Goal: Information Seeking & Learning: Learn about a topic

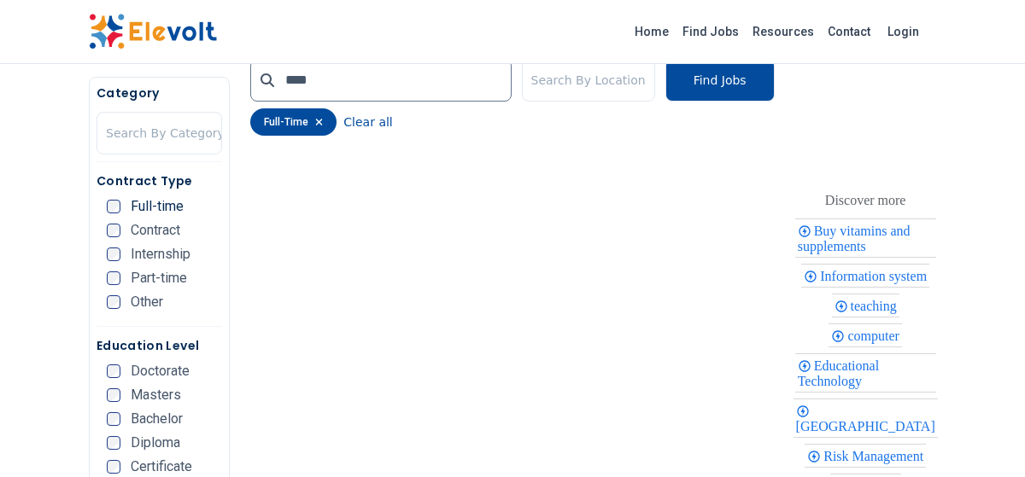
scroll to position [307, 0]
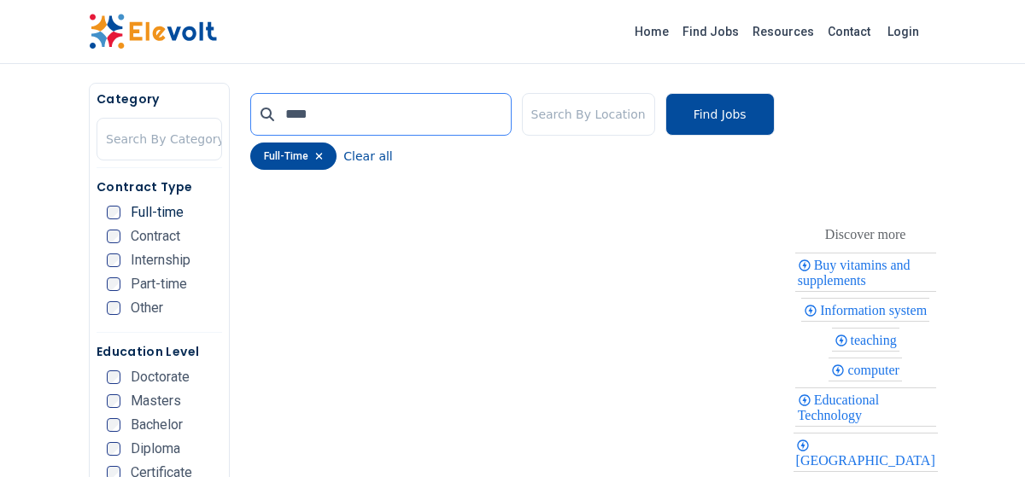
click at [361, 110] on input "****" at bounding box center [380, 114] width 260 height 43
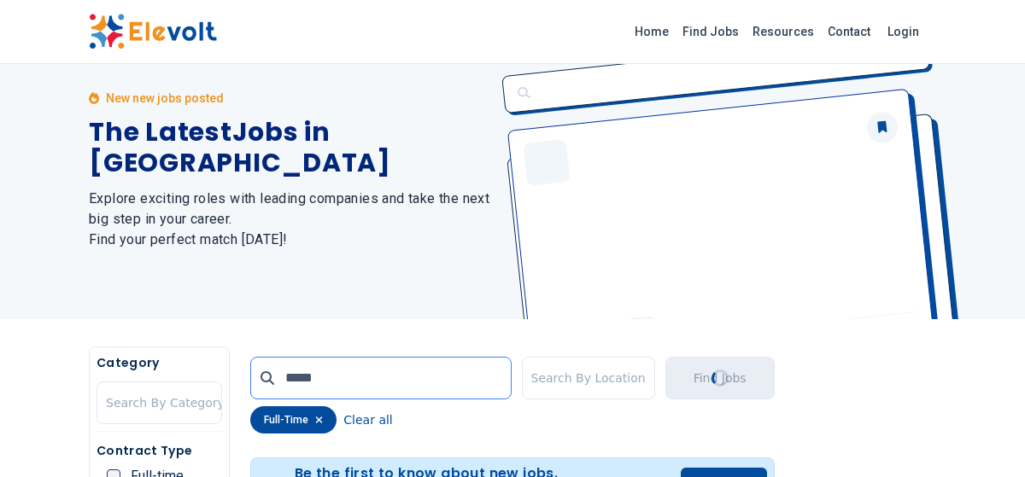
scroll to position [0, 0]
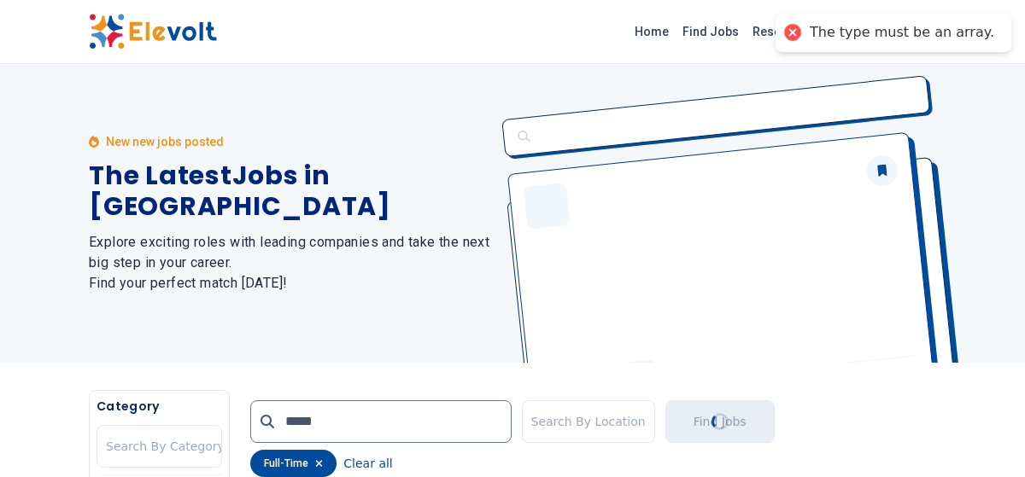
click at [432, 462] on div "full-time Clear all" at bounding box center [511, 463] width 523 height 27
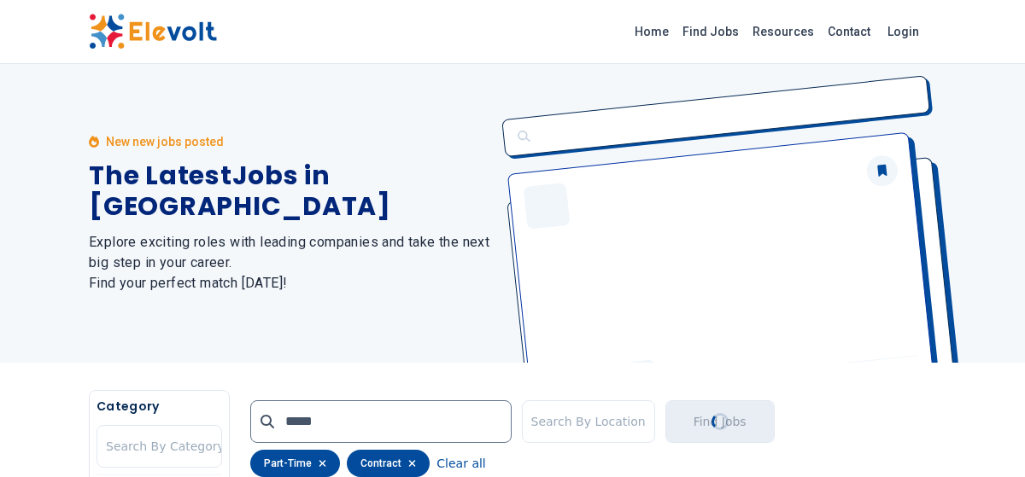
click at [114, 232] on h2 "Explore exciting roles with leading companies and take the next big step in you…" at bounding box center [290, 262] width 403 height 61
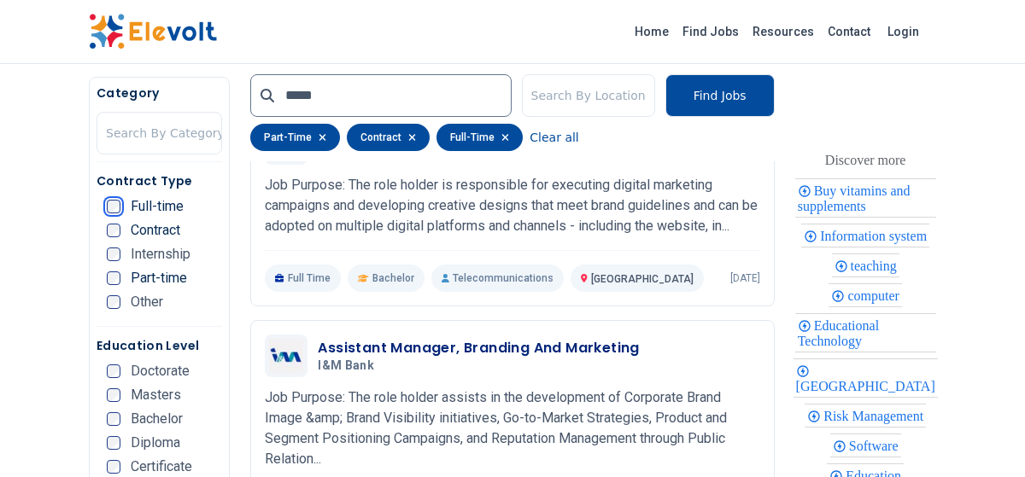
scroll to position [956, 0]
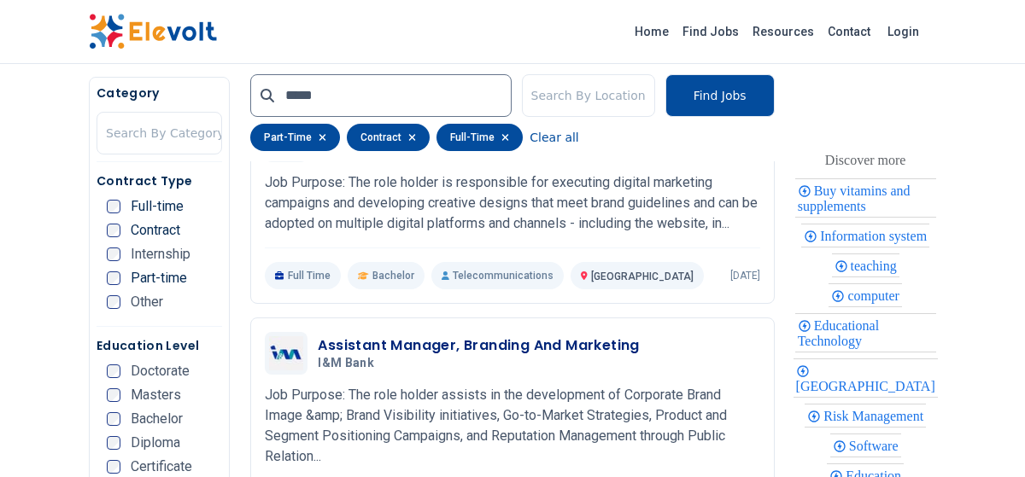
click at [528, 341] on h3 "Assistant Manager, Branding And Marketing" at bounding box center [478, 346] width 321 height 20
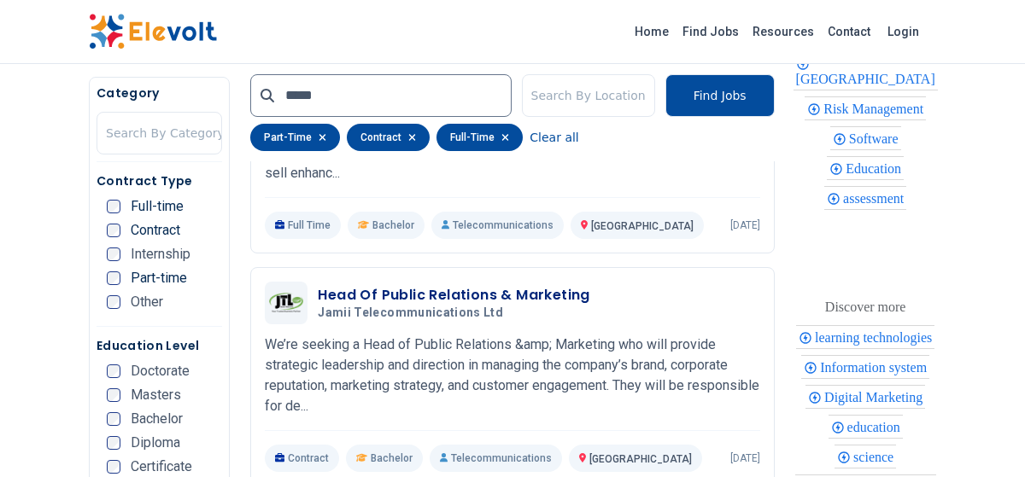
scroll to position [3074, 0]
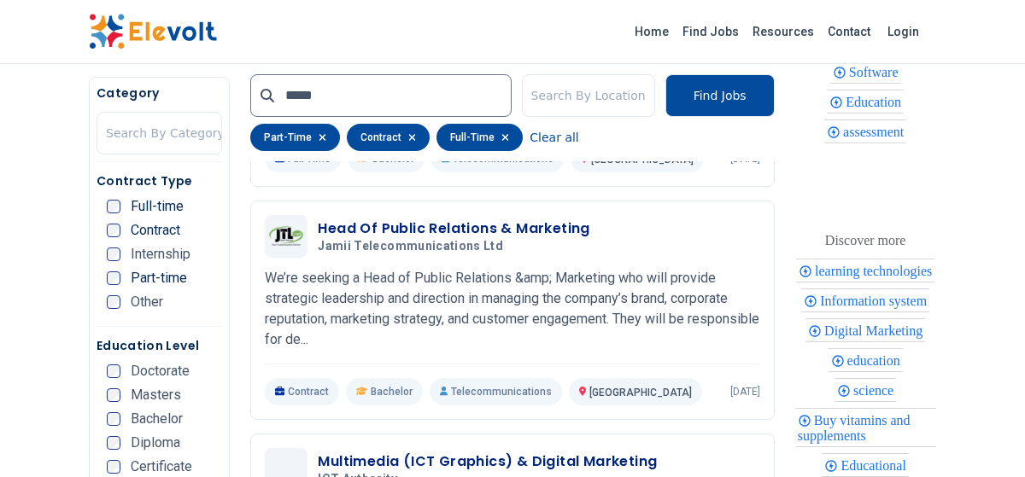
scroll to position [3142, 0]
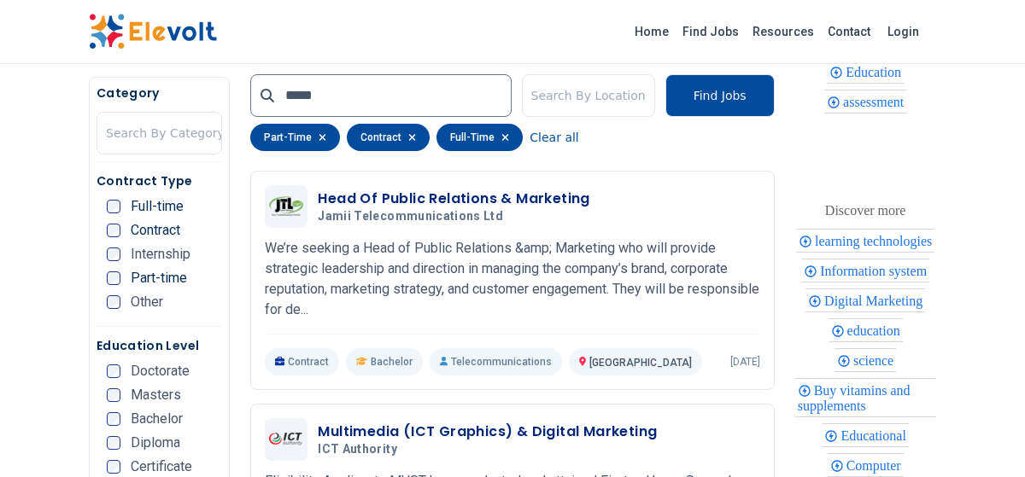
click at [218, 323] on nav "Category Search By Category Contract Type Full-time Contract Internship Part-ti…" at bounding box center [159, 320] width 126 height 471
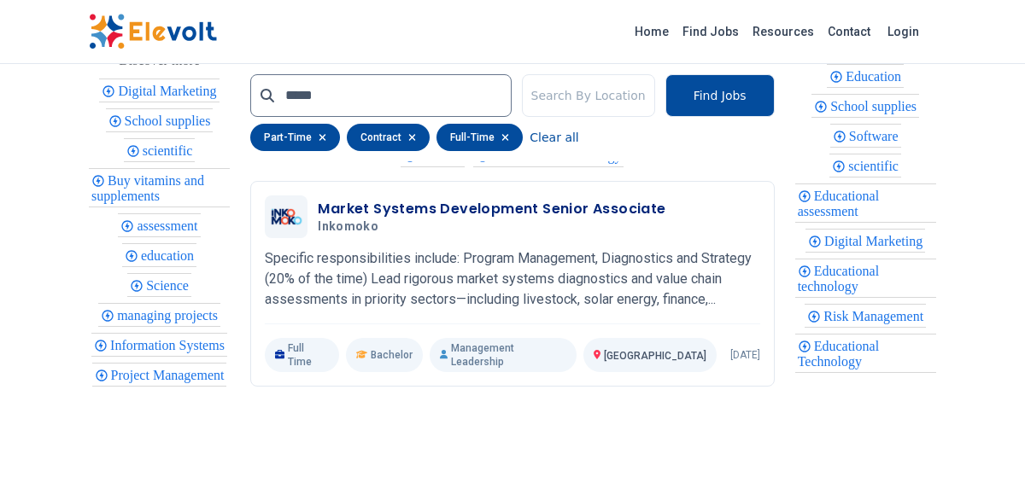
scroll to position [3654, 0]
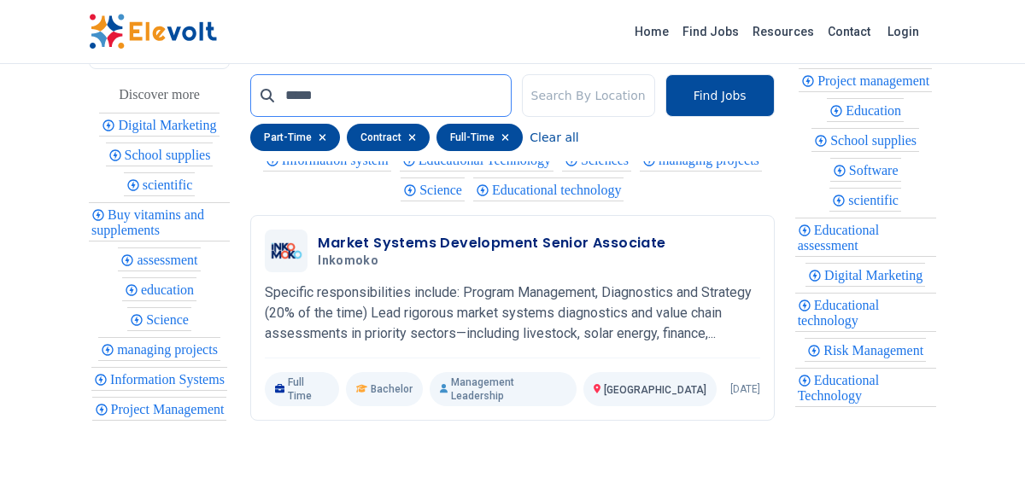
click at [330, 108] on input "*****" at bounding box center [380, 95] width 260 height 43
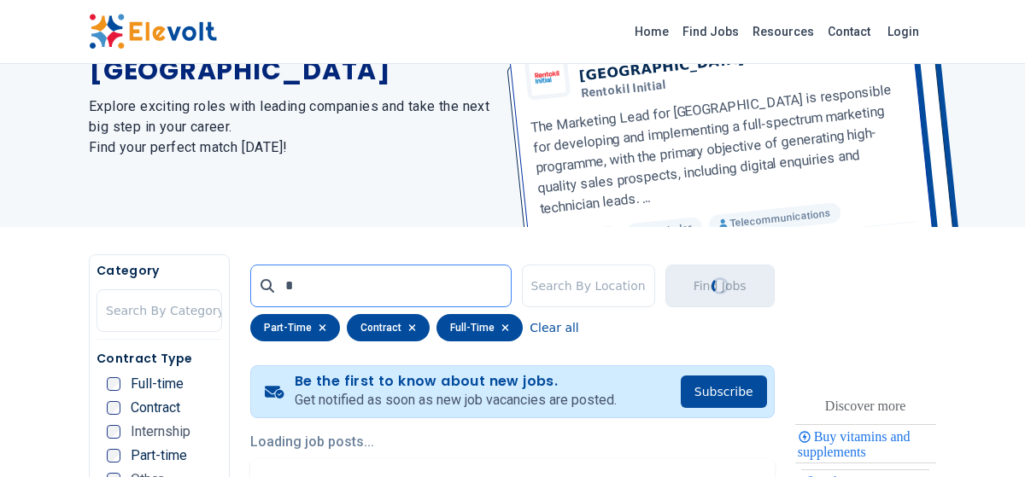
scroll to position [0, 0]
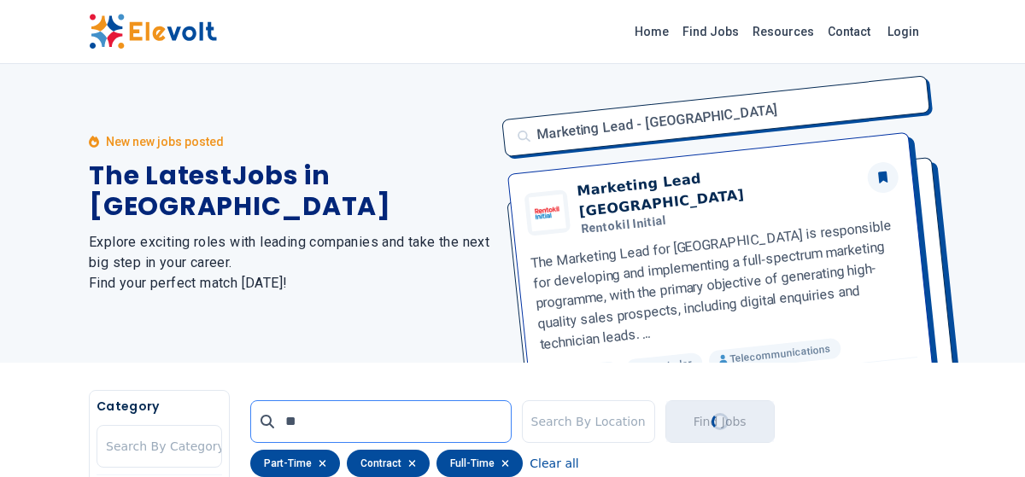
type input "*"
type input "**********"
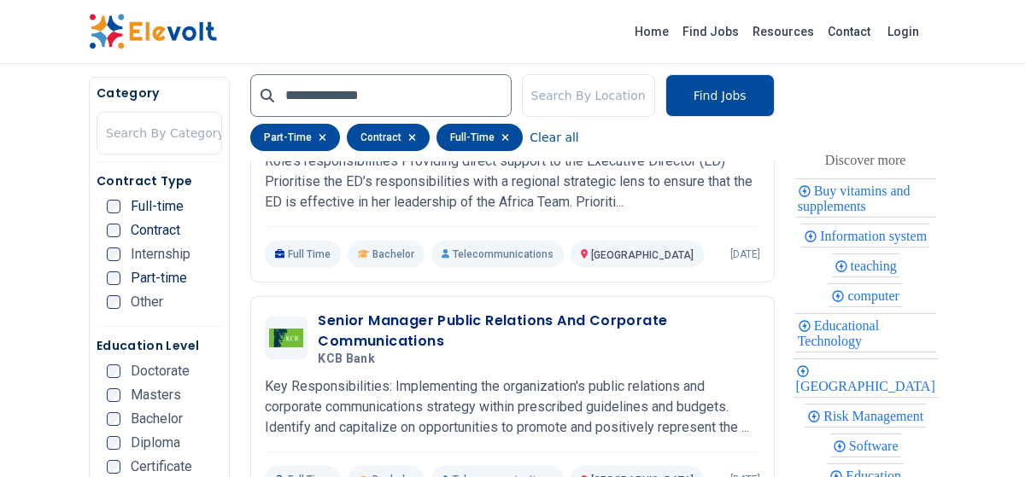
scroll to position [717, 0]
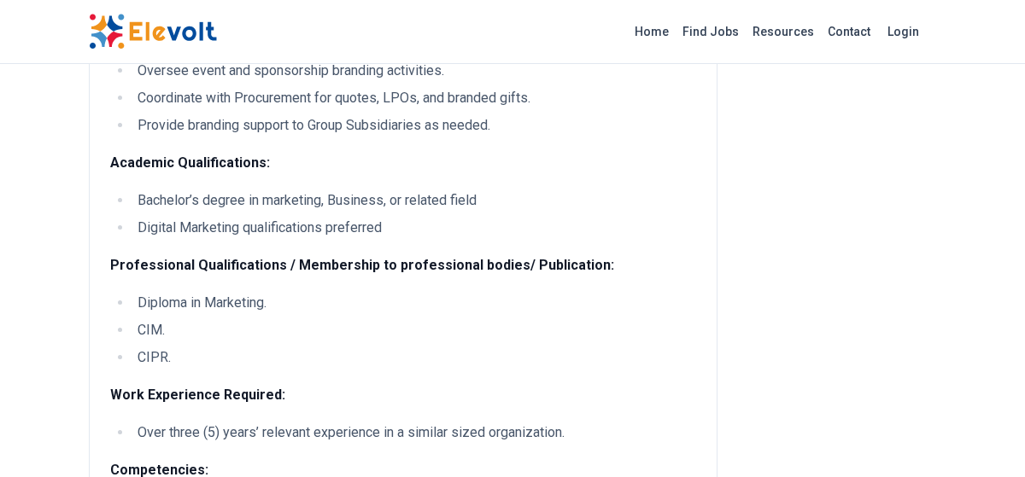
scroll to position [546, 0]
